Goal: Communication & Community: Connect with others

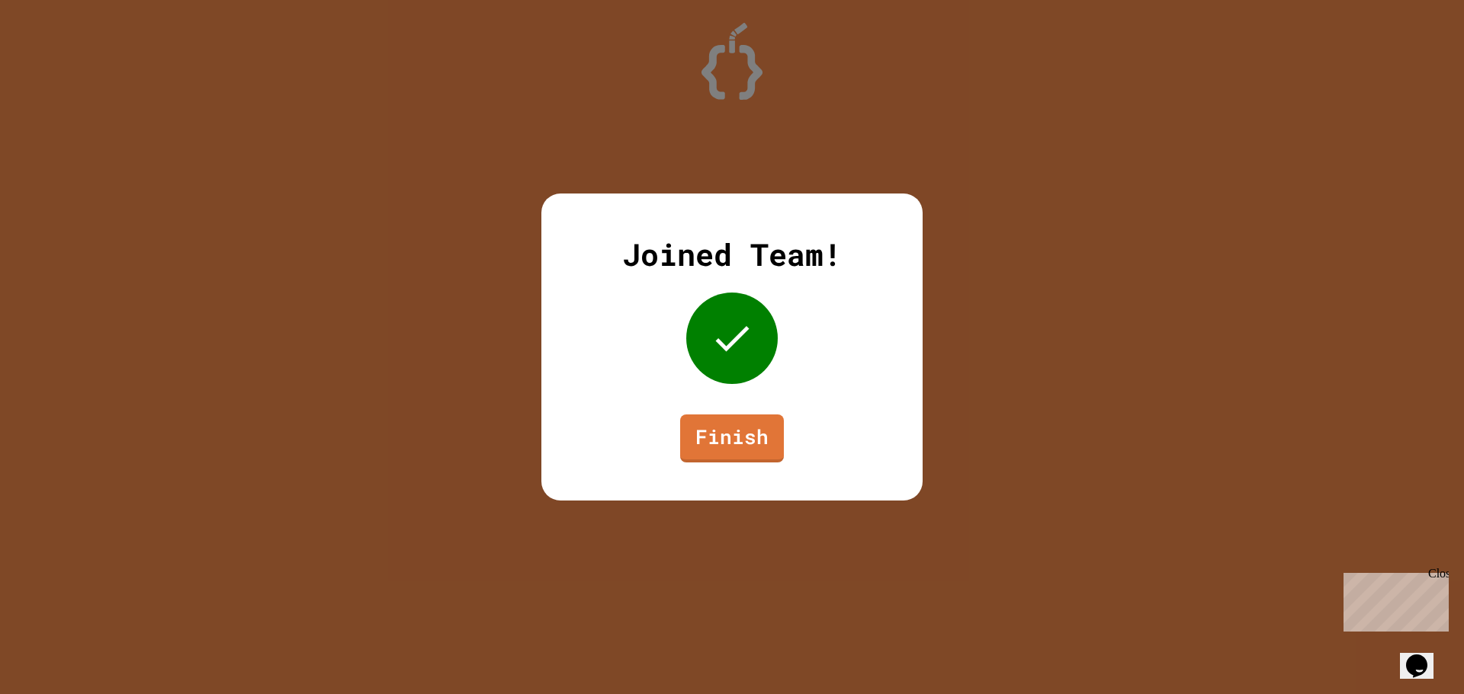
click at [730, 415] on link "Finish" at bounding box center [732, 439] width 104 height 48
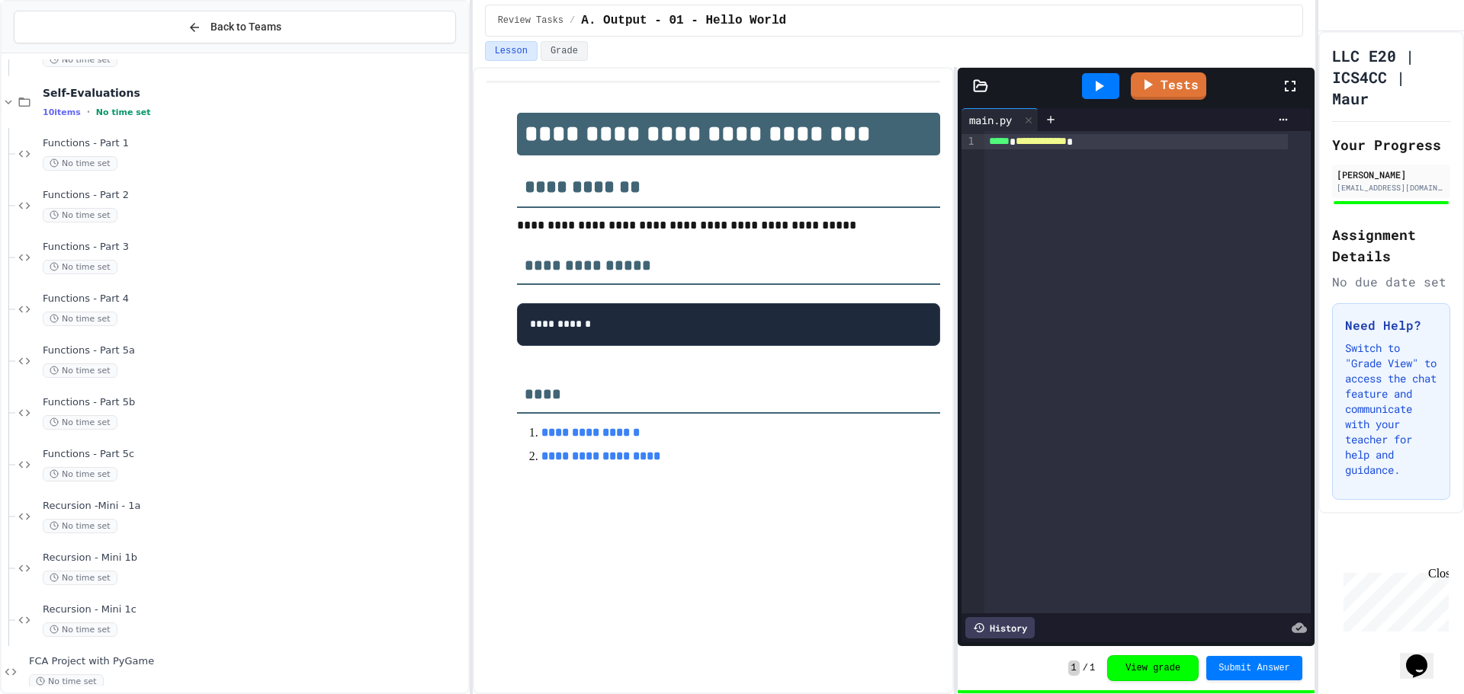
scroll to position [687, 0]
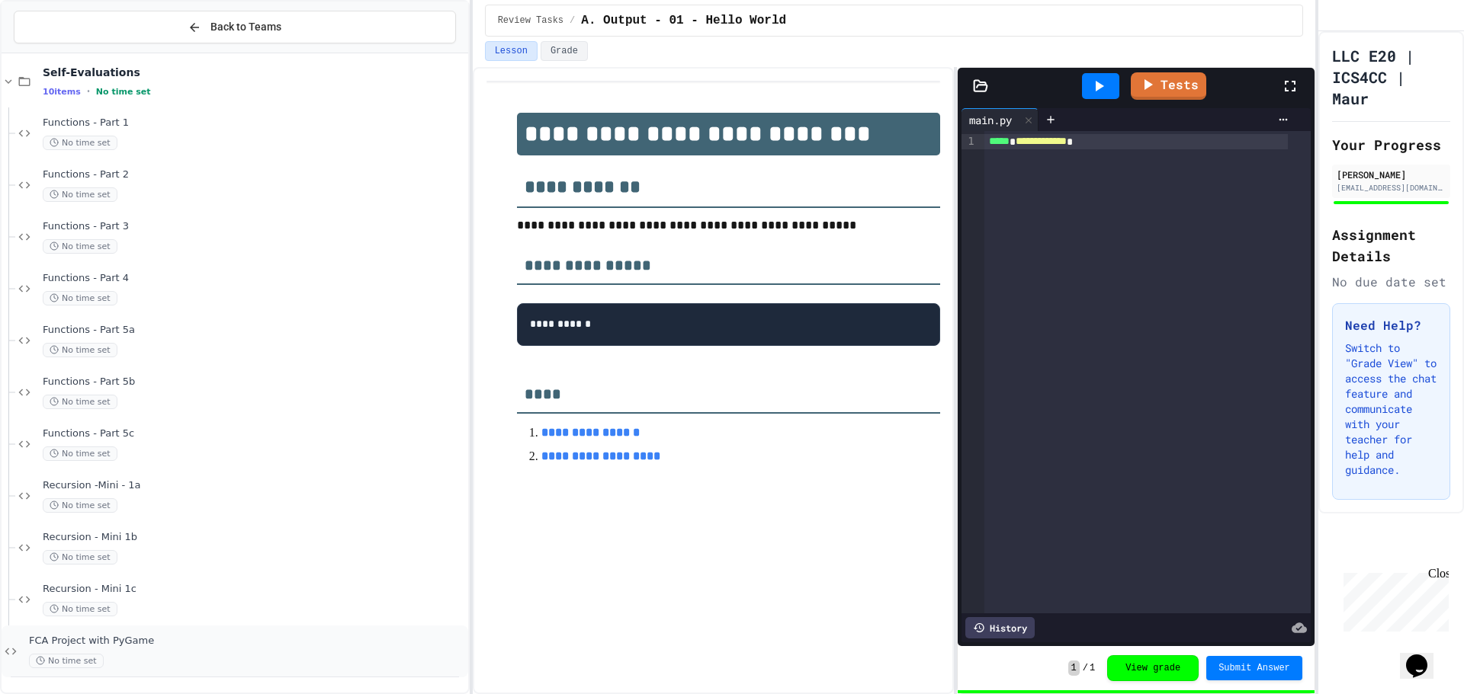
click at [19, 644] on div "FCA Project with PyGame No time set" at bounding box center [235, 652] width 467 height 52
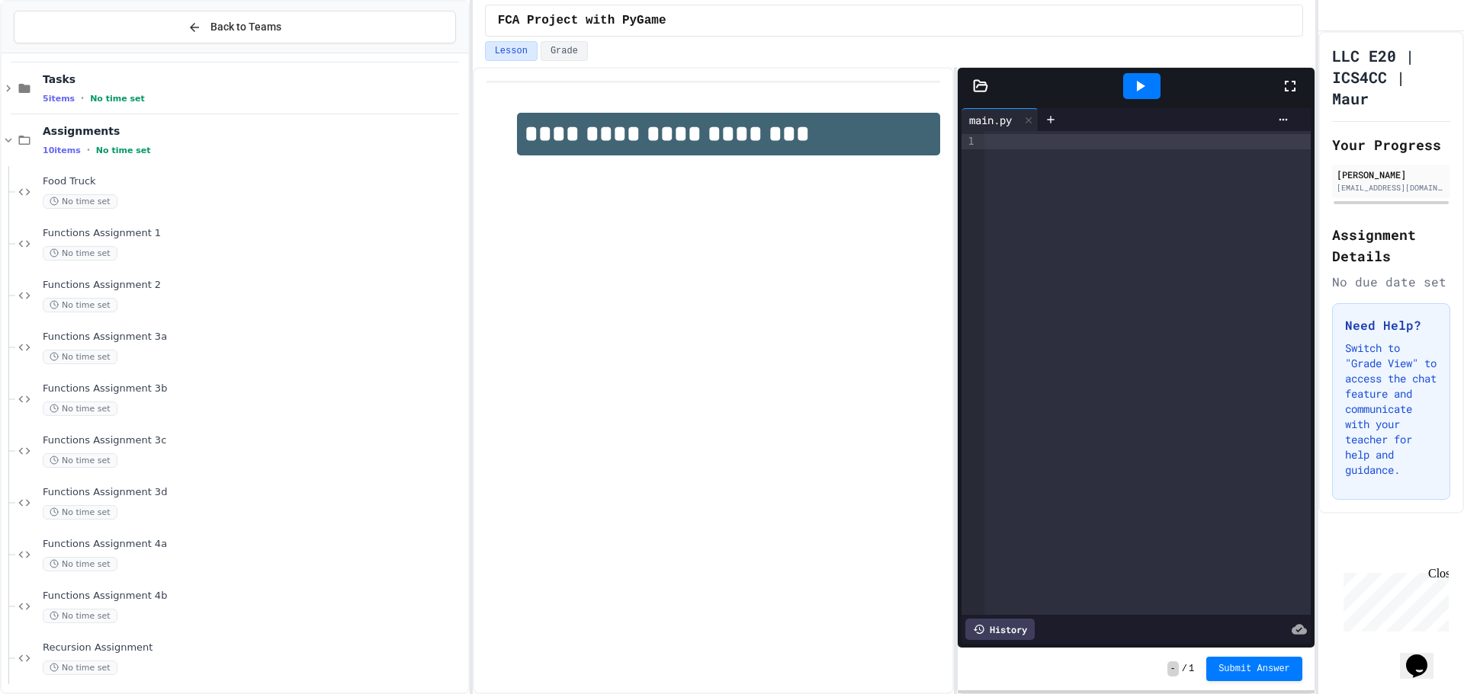
scroll to position [457, 0]
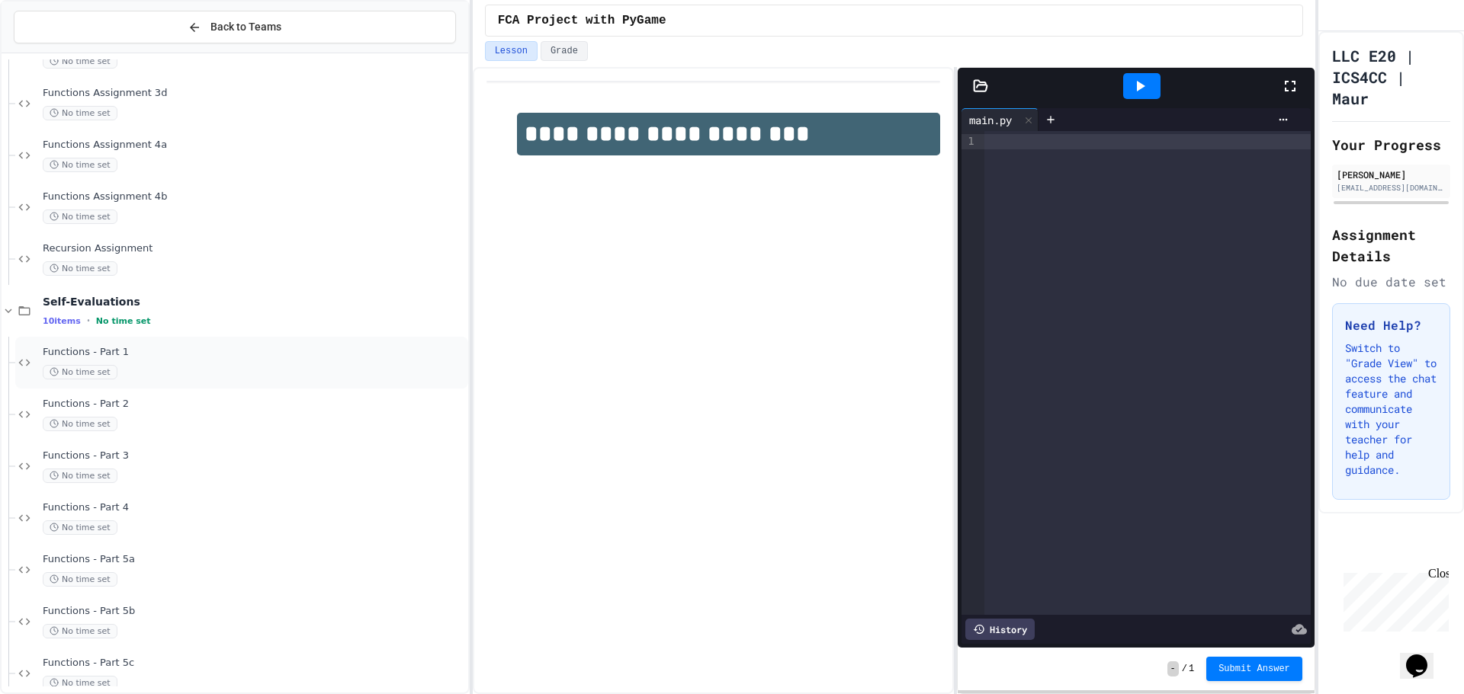
click at [222, 350] on span "Functions - Part 1" at bounding box center [254, 352] width 422 height 13
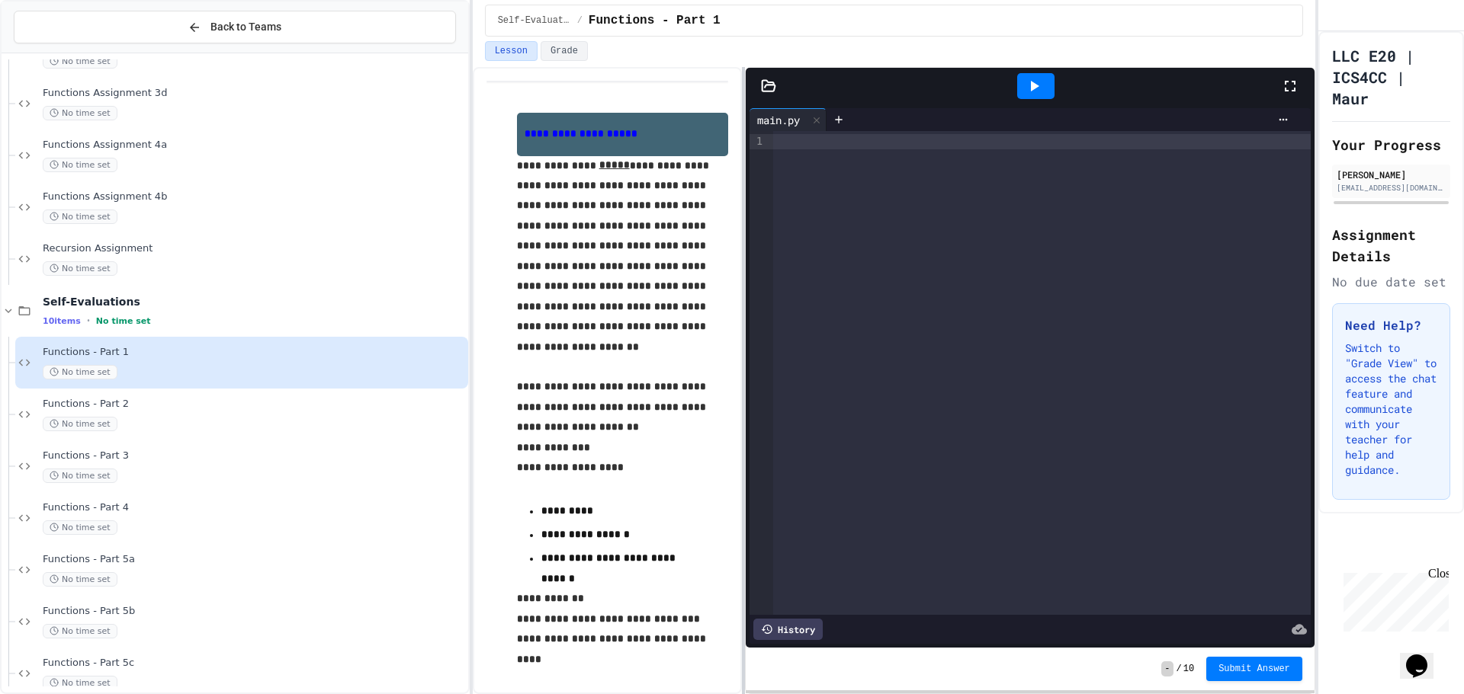
click at [743, 359] on div at bounding box center [743, 380] width 3 height 627
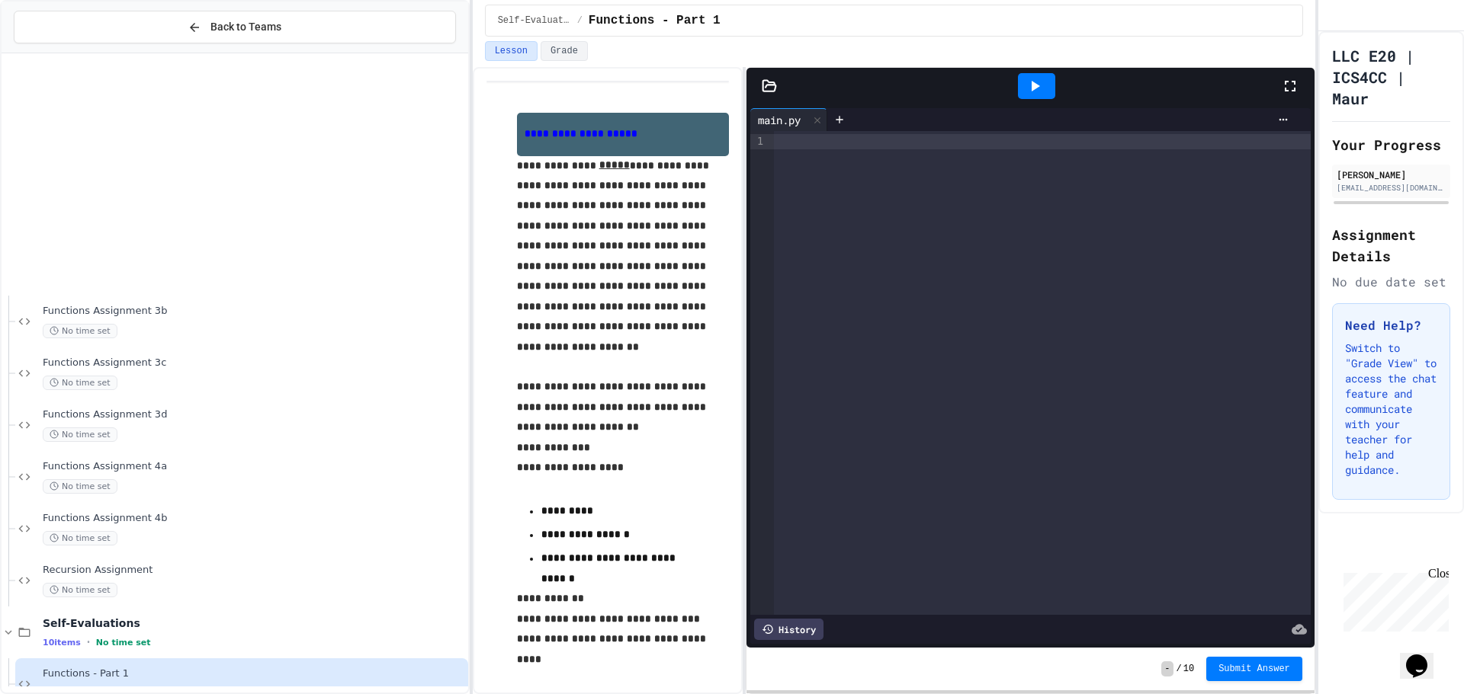
scroll to position [76, 0]
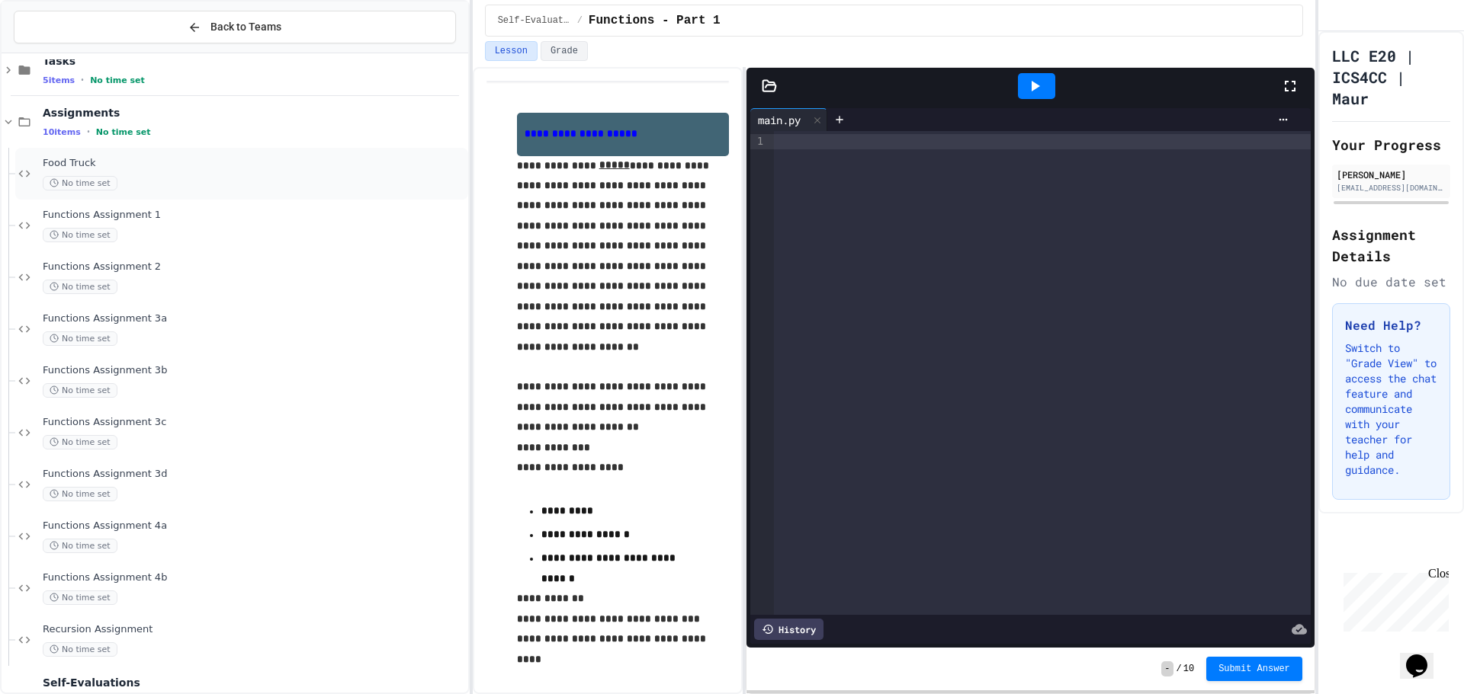
click at [204, 183] on div "No time set" at bounding box center [254, 183] width 422 height 14
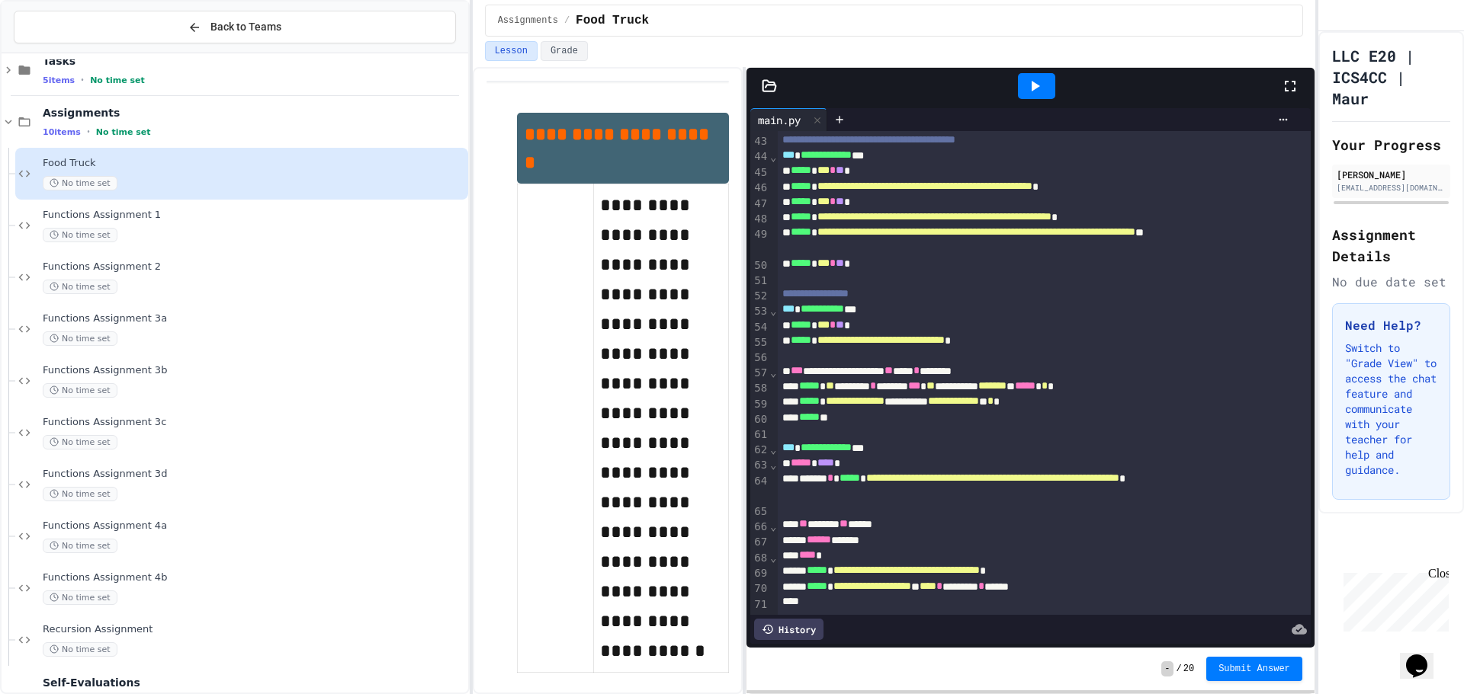
scroll to position [761, 0]
click at [1060, 333] on div "**********" at bounding box center [1028, 340] width 500 height 15
